Goal: Communication & Community: Ask a question

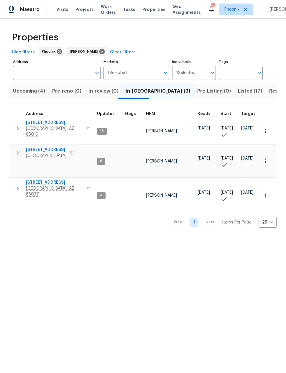
click at [39, 180] on span "[STREET_ADDRESS]" at bounding box center [55, 183] width 58 height 6
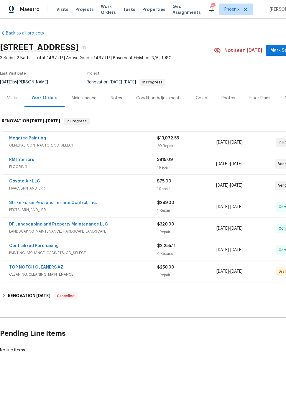
click at [19, 159] on link "RM Interiors" at bounding box center [21, 160] width 25 height 4
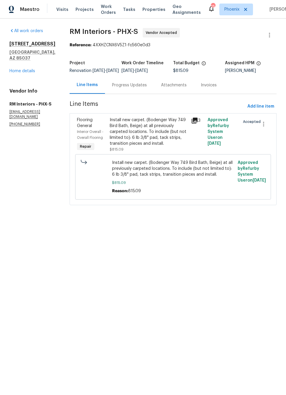
click at [131, 88] on div "Progress Updates" at bounding box center [129, 85] width 35 height 6
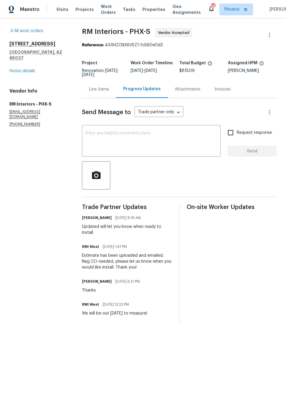
click at [172, 142] on textarea at bounding box center [152, 141] width 132 height 21
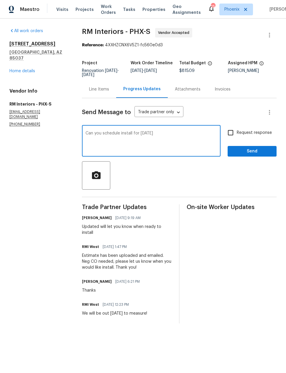
type textarea "Can you schedule install for [DATE]"
click at [255, 152] on span "Send" at bounding box center [252, 151] width 40 height 7
